Goal: Task Accomplishment & Management: Manage account settings

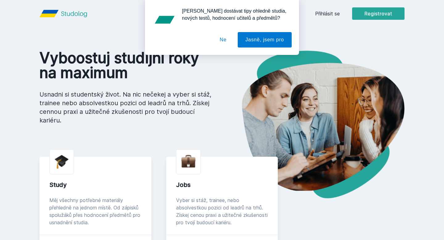
scroll to position [11, 0]
click at [225, 39] on button "Ne" at bounding box center [223, 39] width 22 height 15
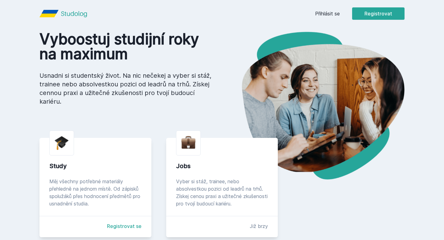
scroll to position [0, 0]
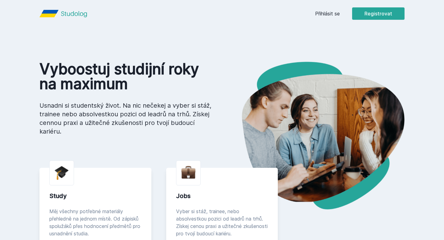
click at [332, 11] on link "Přihlásit se" at bounding box center [327, 13] width 25 height 7
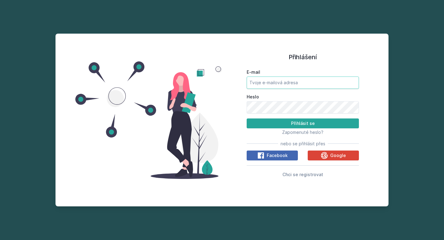
click at [279, 82] on input "E-mail" at bounding box center [303, 82] width 112 height 12
type input "[EMAIL_ADDRESS][PERSON_NAME][DOMAIN_NAME]"
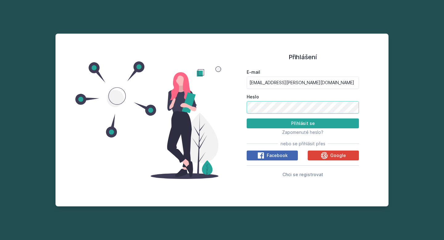
click at [247, 118] on button "Přihlásit se" at bounding box center [303, 123] width 112 height 10
click at [218, 109] on div "Přihlášení E-mail [EMAIL_ADDRESS][PERSON_NAME][DOMAIN_NAME] Heslo Přihlásit se …" at bounding box center [221, 120] width 333 height 173
click at [247, 118] on button "Přihlásit se" at bounding box center [303, 123] width 112 height 10
